Goal: Task Accomplishment & Management: Manage account settings

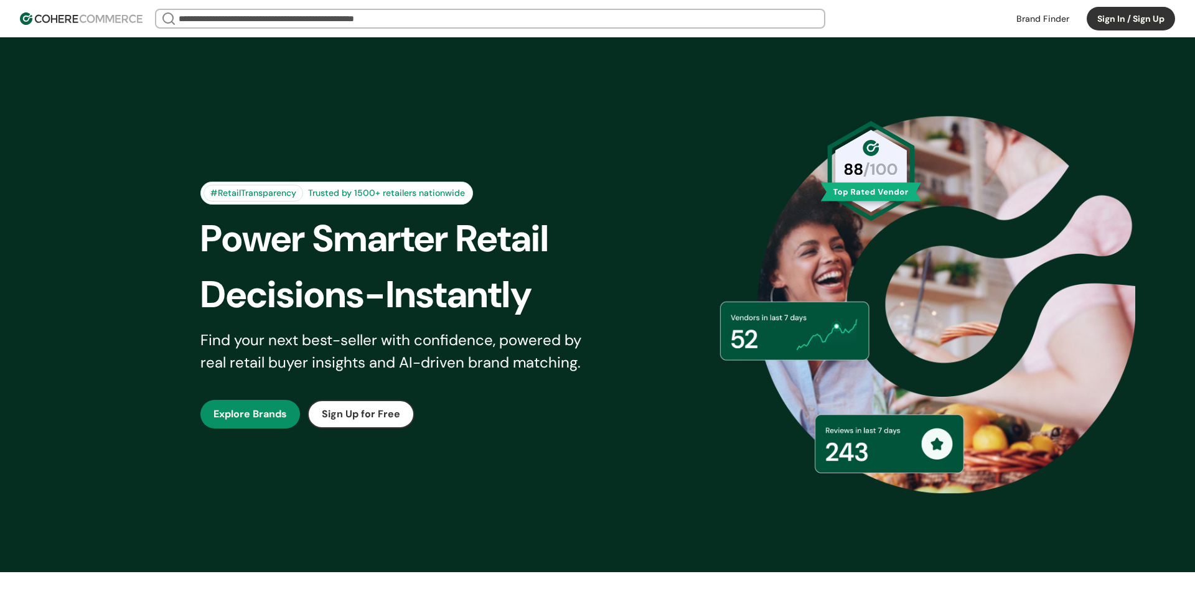
click at [1127, 17] on button "Sign In / Sign Up" at bounding box center [1131, 19] width 88 height 24
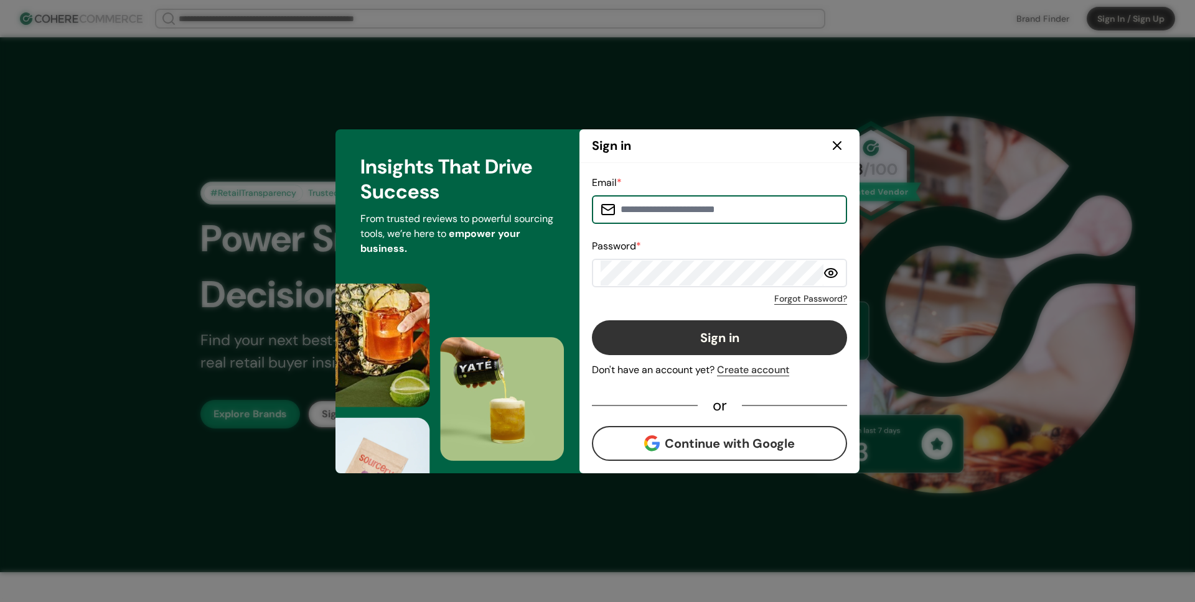
click at [722, 203] on input at bounding box center [727, 209] width 223 height 25
click at [668, 213] on input at bounding box center [727, 209] width 223 height 25
type input "**********"
click at [674, 322] on button "Sign in" at bounding box center [719, 338] width 255 height 35
click at [690, 330] on button "Sign in" at bounding box center [719, 338] width 255 height 35
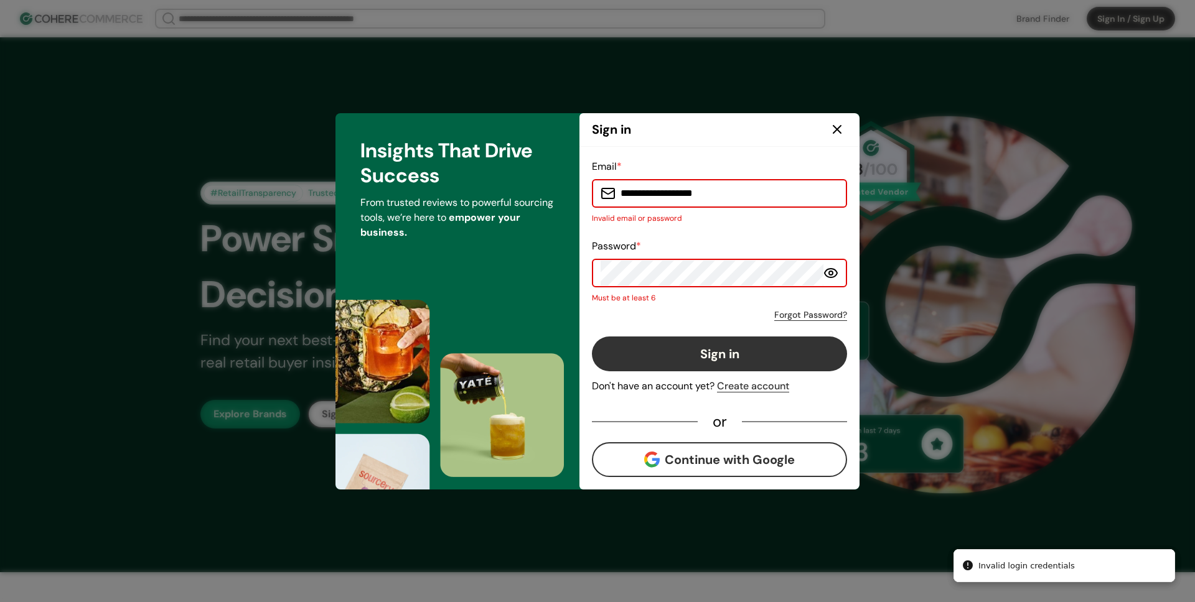
click at [592, 337] on button "Sign in" at bounding box center [719, 354] width 255 height 35
